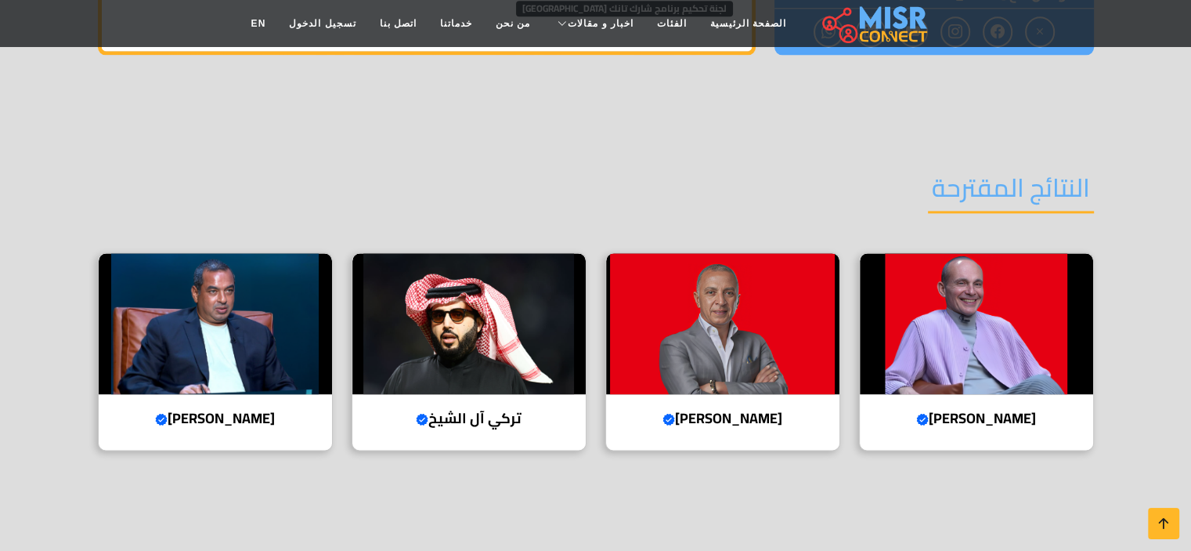
scroll to position [1873, 0]
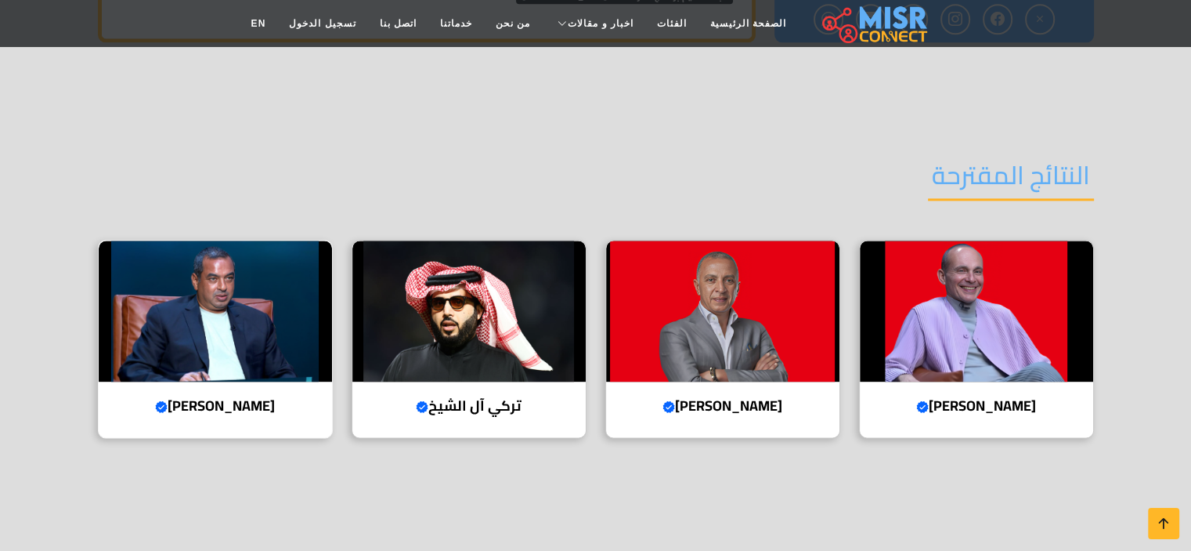
click at [244, 284] on img at bounding box center [215, 310] width 233 height 141
click at [1006, 312] on img at bounding box center [976, 310] width 233 height 141
click at [759, 274] on img at bounding box center [722, 310] width 233 height 141
click at [499, 296] on img at bounding box center [468, 310] width 233 height 141
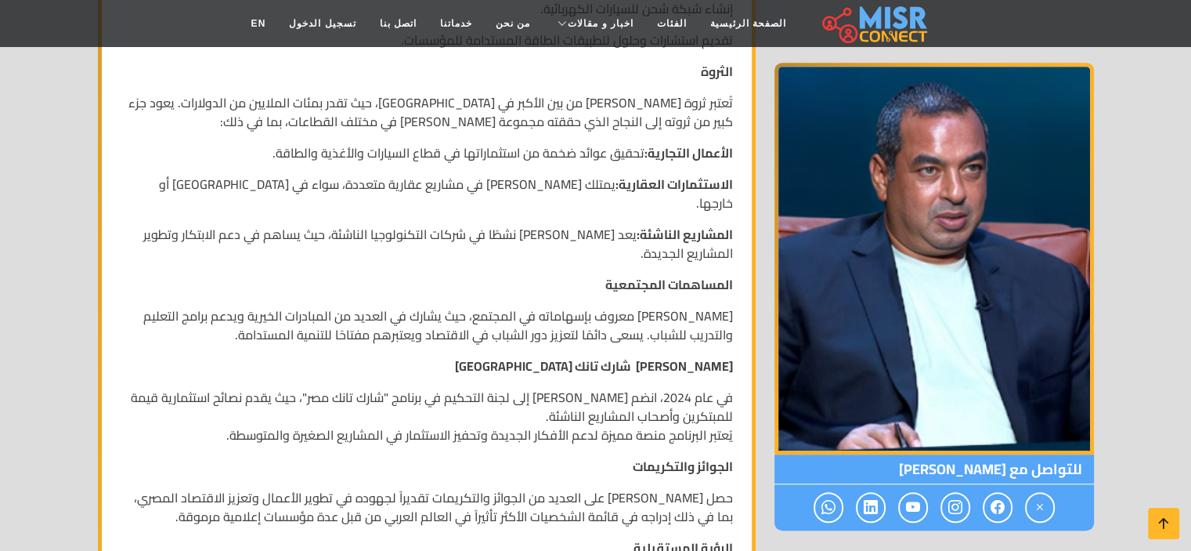
scroll to position [1084, 0]
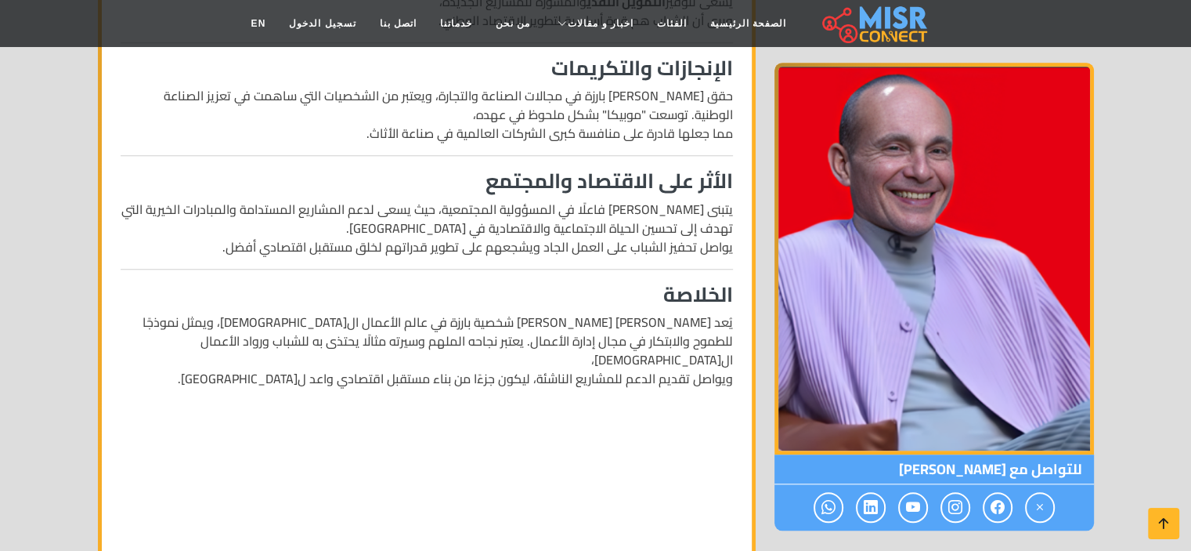
scroll to position [1403, 0]
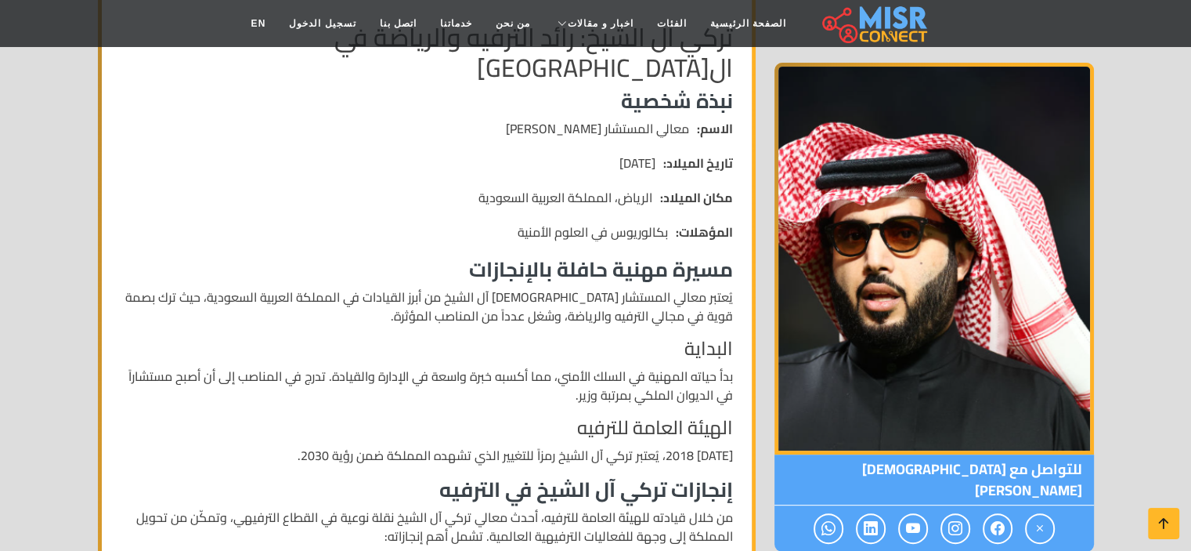
scroll to position [249, 0]
